Goal: Find specific page/section: Find specific page/section

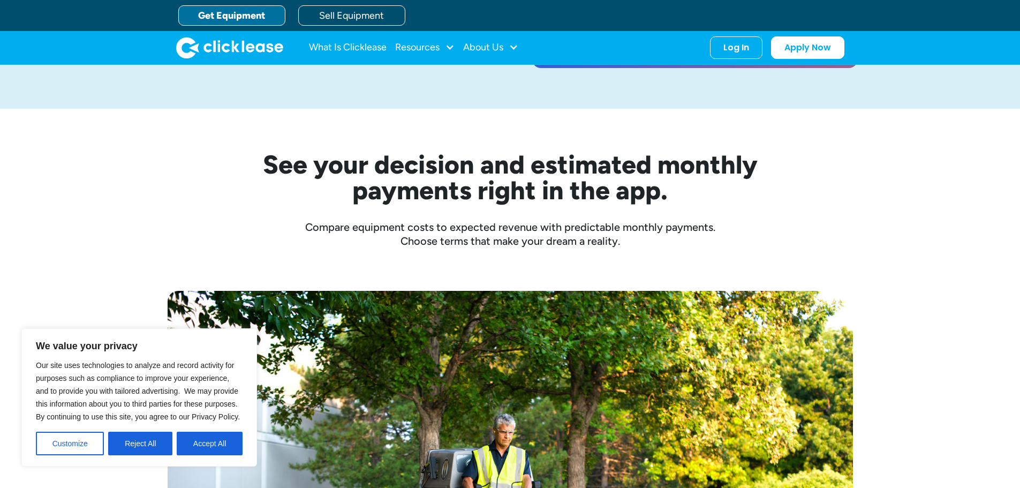
scroll to position [250, 0]
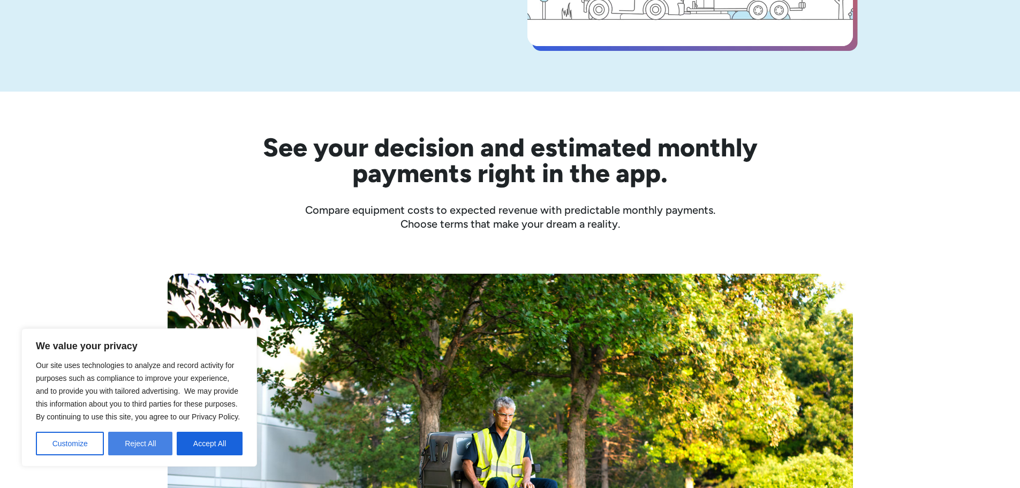
click at [137, 438] on button "Reject All" at bounding box center [140, 444] width 64 height 24
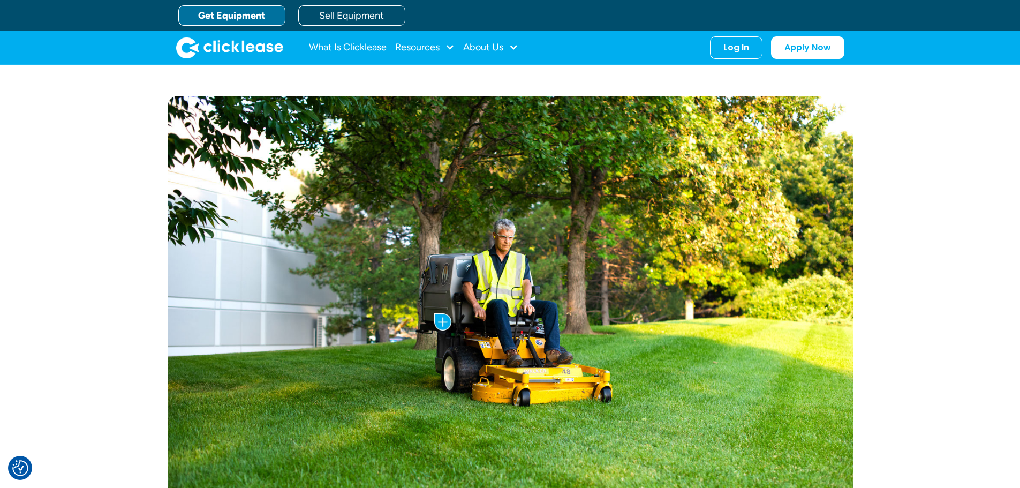
scroll to position [0, 0]
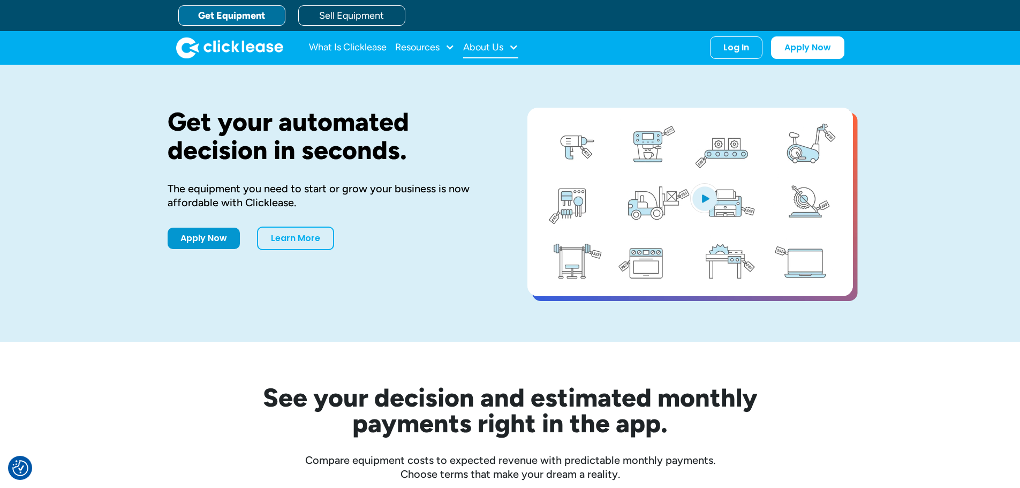
click at [516, 47] on div at bounding box center [514, 47] width 10 height 10
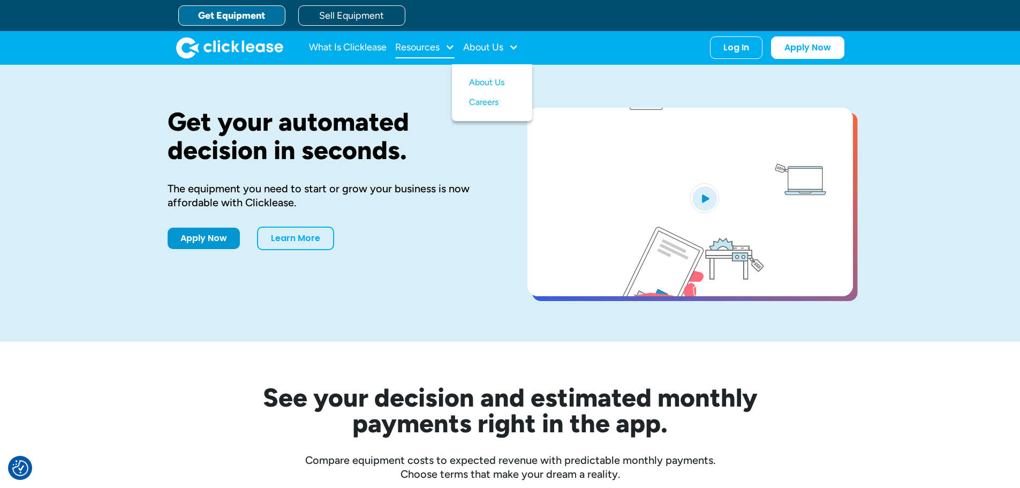
click at [453, 47] on div at bounding box center [450, 47] width 10 height 10
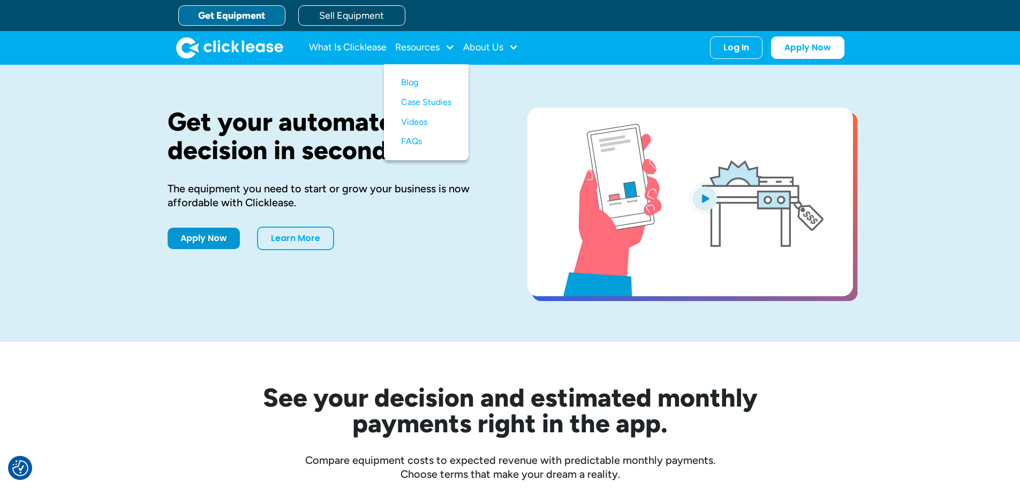
click at [538, 41] on nav "What Is Clicklease Resources Blog Case Studies Videos FAQs About Us About Us Ca…" at bounding box center [577, 47] width 536 height 22
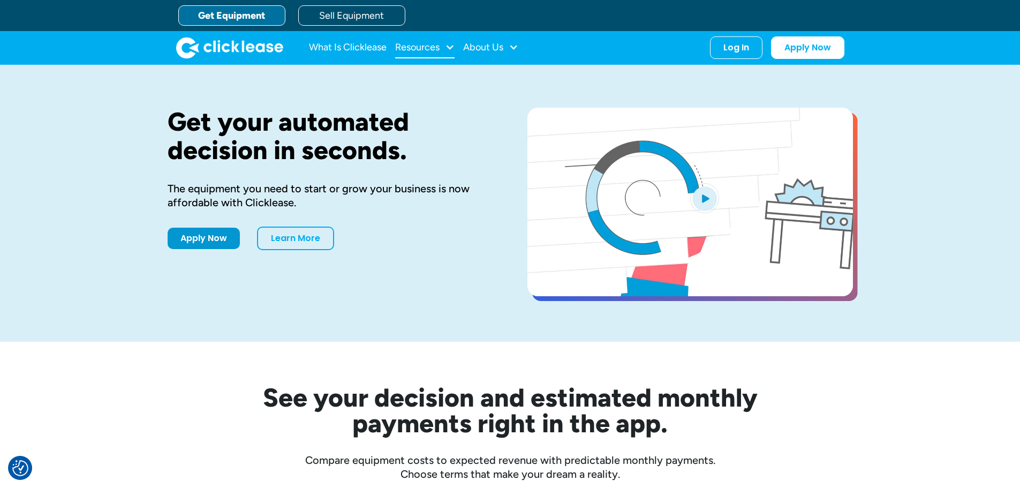
click at [453, 47] on div at bounding box center [450, 47] width 10 height 10
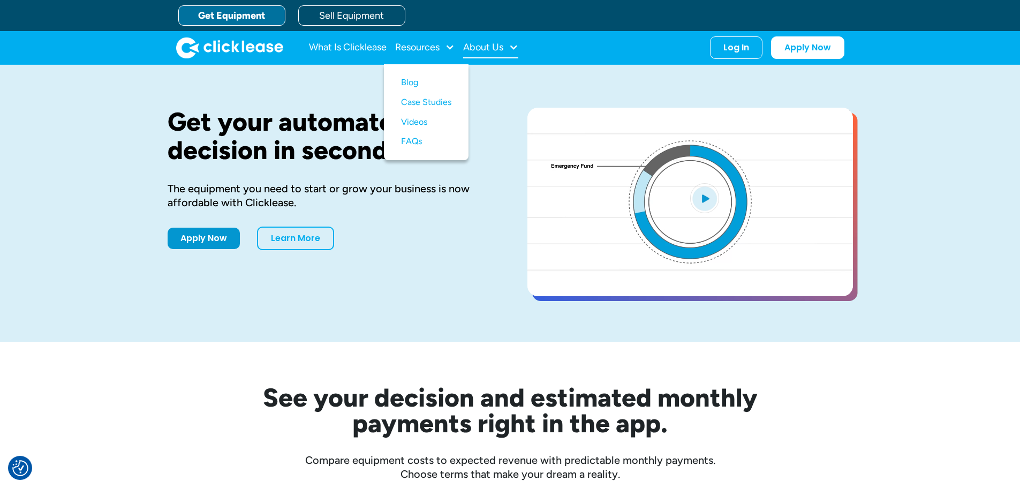
click at [514, 47] on div at bounding box center [514, 47] width 10 height 10
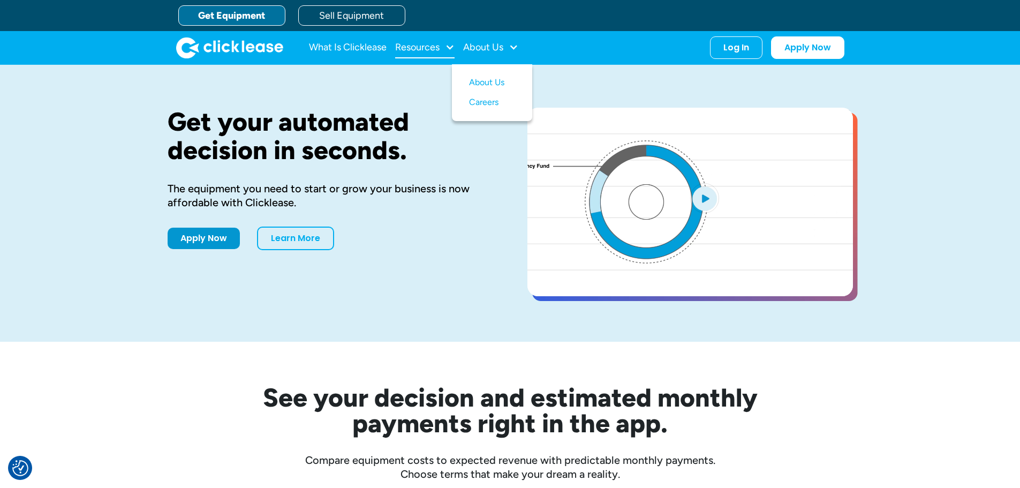
click at [450, 46] on div at bounding box center [450, 47] width 10 height 10
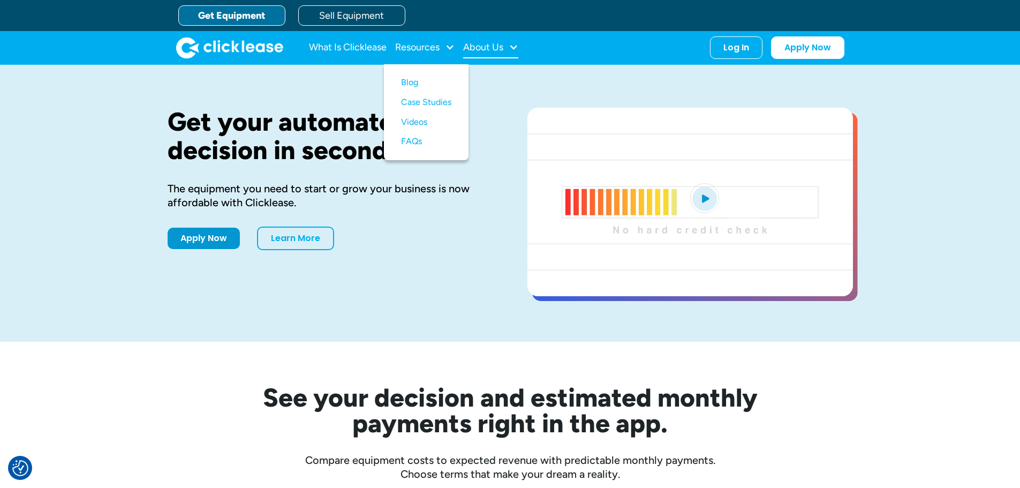
click at [514, 47] on div at bounding box center [514, 47] width 10 height 10
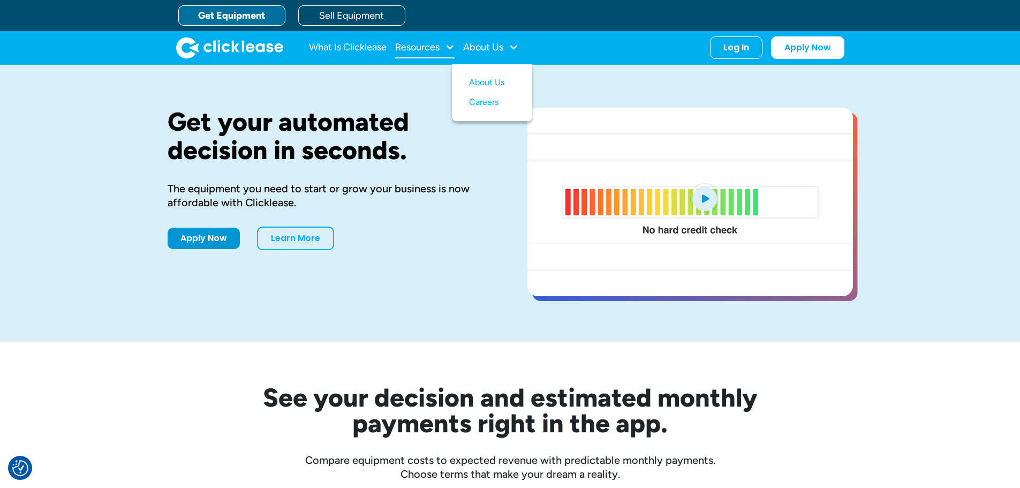
click at [453, 46] on div at bounding box center [450, 47] width 10 height 10
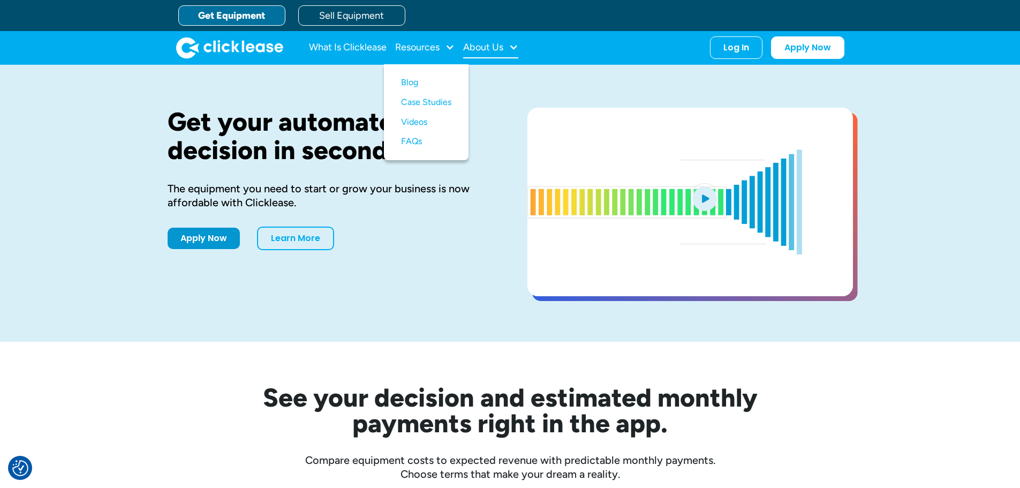
click at [517, 46] on div at bounding box center [514, 47] width 10 height 10
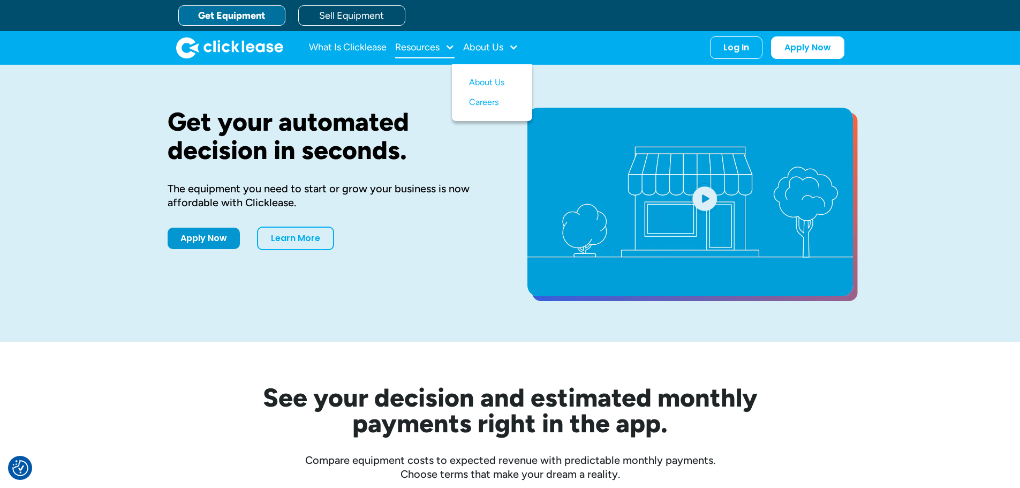
click at [451, 46] on div at bounding box center [450, 47] width 10 height 10
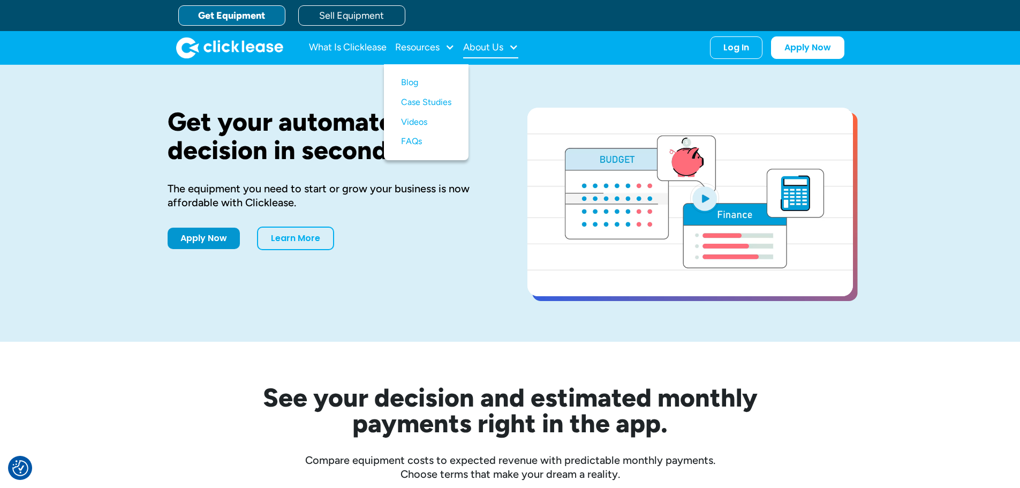
click at [513, 46] on div at bounding box center [514, 47] width 10 height 10
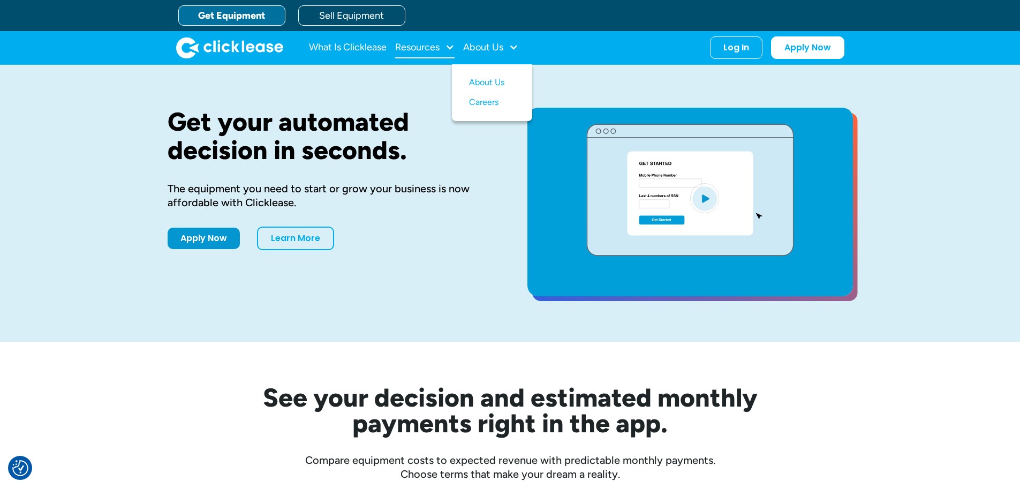
click at [446, 45] on div at bounding box center [450, 47] width 10 height 10
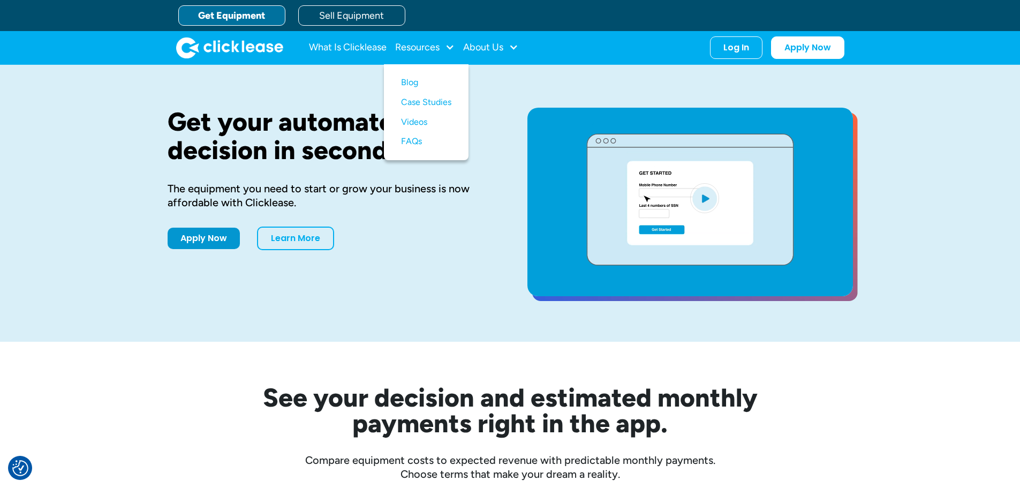
drag, startPoint x: 552, startPoint y: 40, endPoint x: 560, endPoint y: 41, distance: 8.6
click at [552, 40] on nav "What Is Clicklease Resources Blog Case Studies Videos FAQs About Us About Us Ca…" at bounding box center [577, 47] width 536 height 22
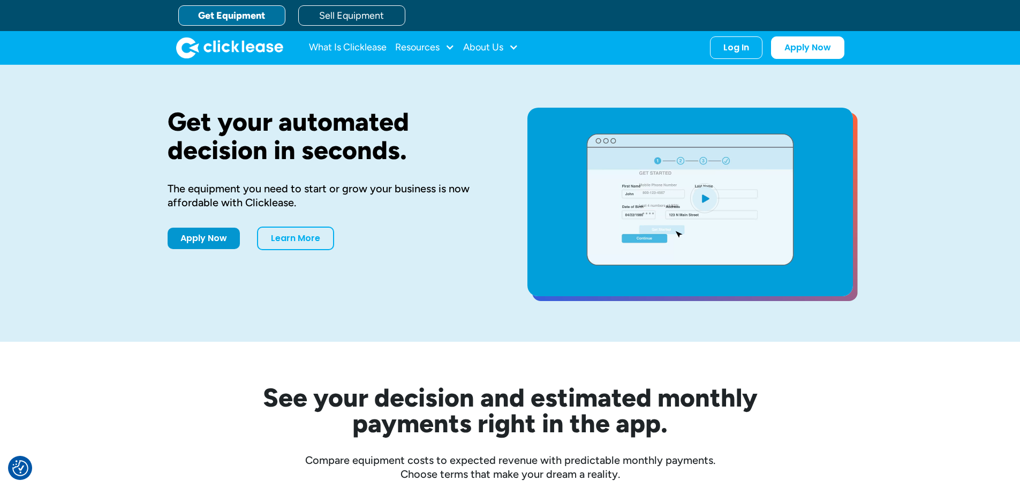
click at [893, 41] on div "What Is Clicklease Resources Blog Case Studies Videos FAQs About Us About Us Ca…" at bounding box center [510, 48] width 1020 height 34
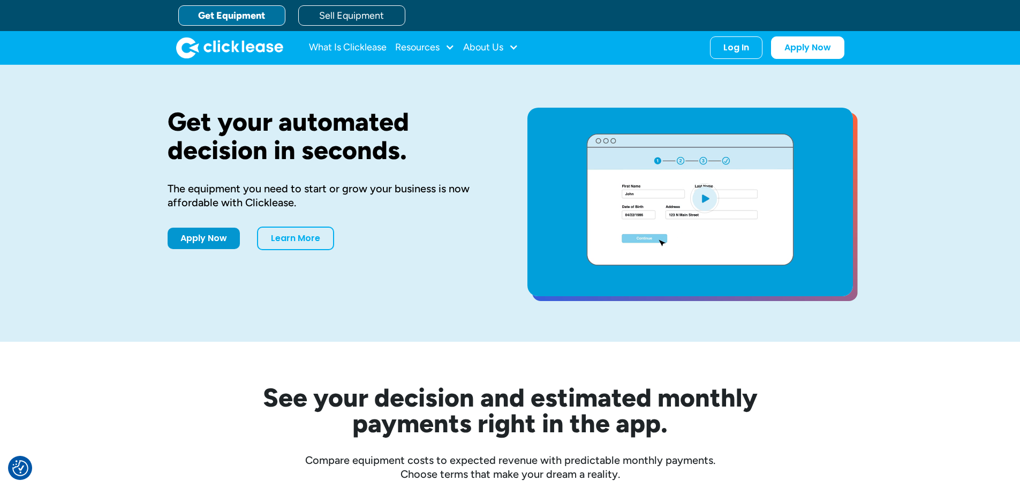
drag, startPoint x: 681, startPoint y: 49, endPoint x: 656, endPoint y: 54, distance: 25.6
click at [681, 49] on nav "What Is Clicklease Resources Blog Case Studies Videos FAQs About Us About Us Ca…" at bounding box center [577, 47] width 536 height 22
click at [657, 57] on nav "What Is Clicklease Resources Blog Case Studies Videos FAQs About Us About Us Ca…" at bounding box center [577, 47] width 536 height 22
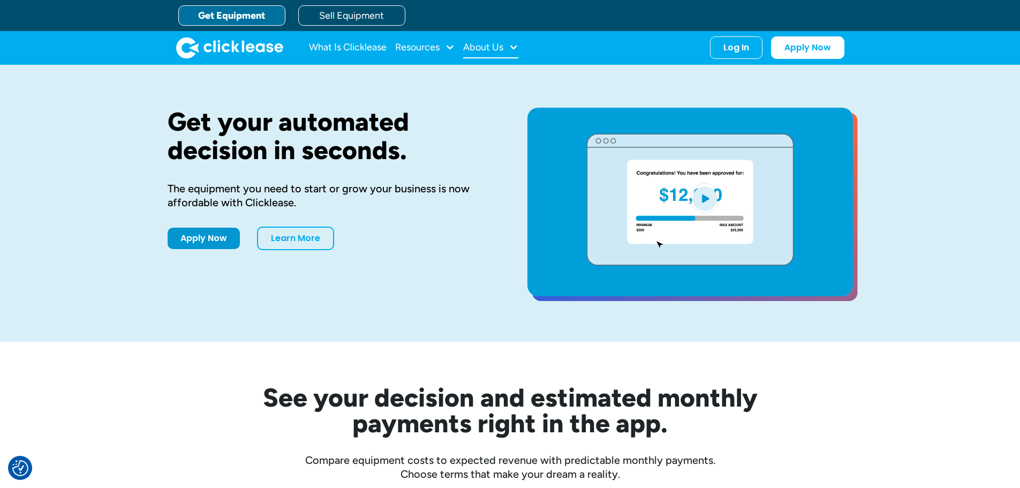
click at [510, 46] on div at bounding box center [514, 47] width 10 height 10
click at [598, 33] on div "What Is Clicklease Resources Blog Case Studies Videos FAQs About Us About Us Ca…" at bounding box center [510, 47] width 668 height 33
click at [449, 43] on div at bounding box center [450, 47] width 10 height 10
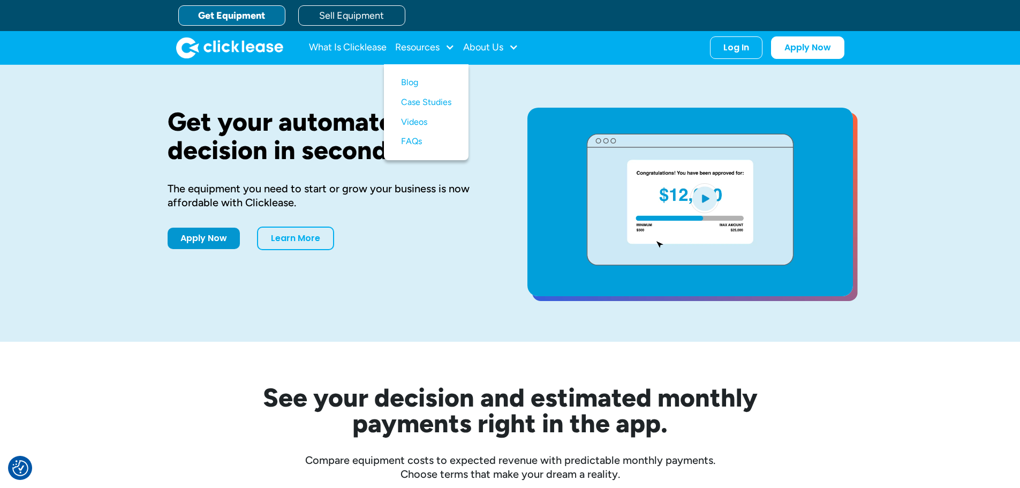
click at [580, 43] on nav "What Is Clicklease Resources Blog Case Studies Videos FAQs About Us About Us Ca…" at bounding box center [577, 47] width 536 height 22
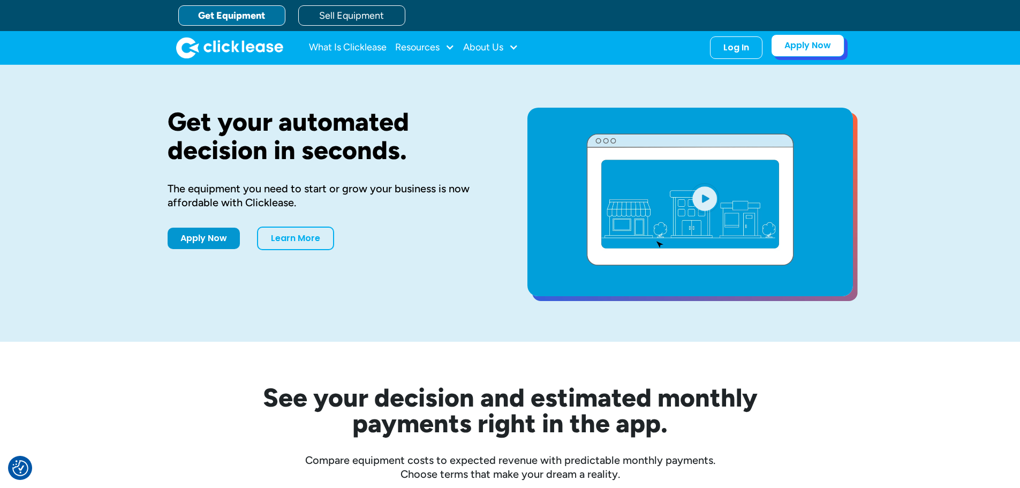
click at [801, 47] on link "Apply Now" at bounding box center [807, 45] width 73 height 22
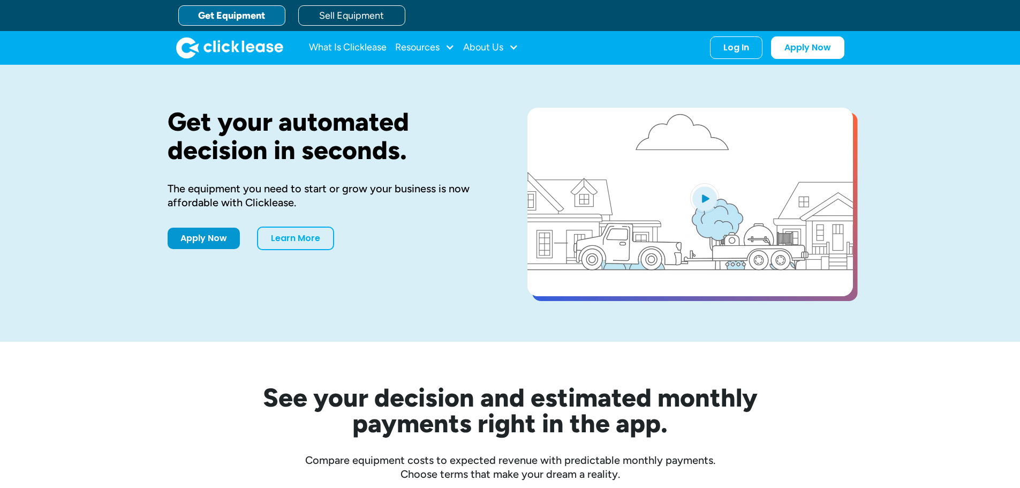
click at [345, 21] on link "Sell Equipment" at bounding box center [351, 15] width 107 height 20
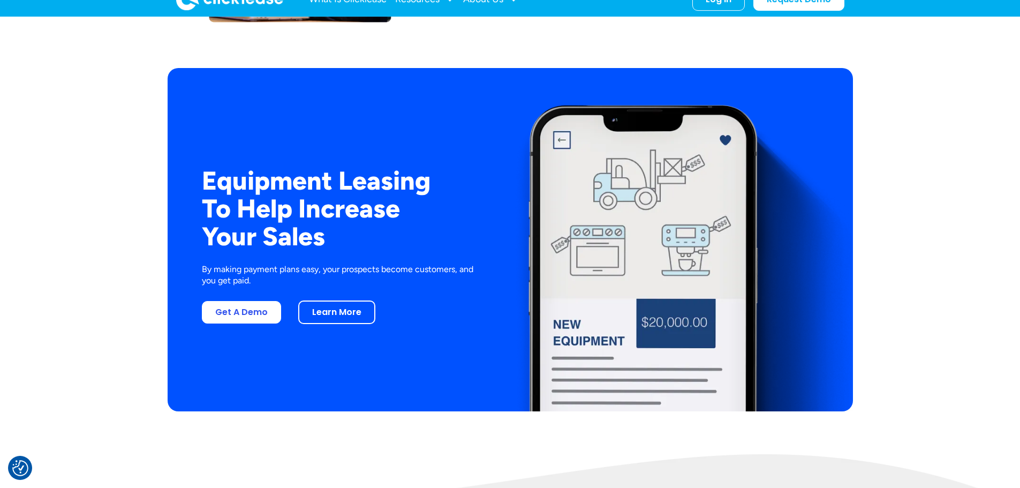
scroll to position [1999, 0]
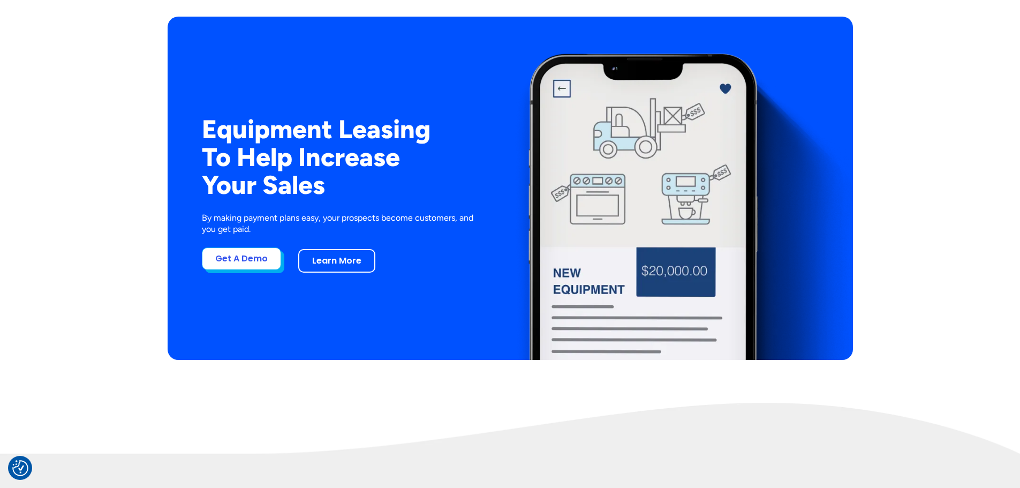
click at [265, 266] on link "Get A Demo" at bounding box center [241, 258] width 79 height 22
